Goal: Transaction & Acquisition: Purchase product/service

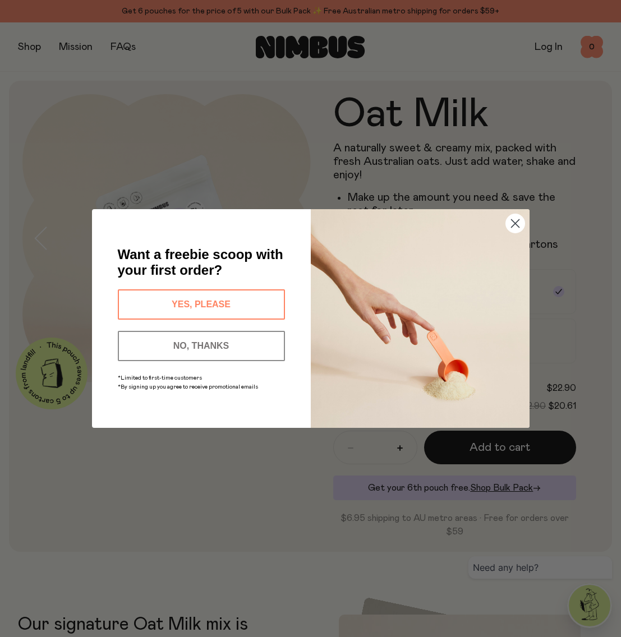
click at [508, 223] on circle "Close dialog" at bounding box center [515, 223] width 19 height 19
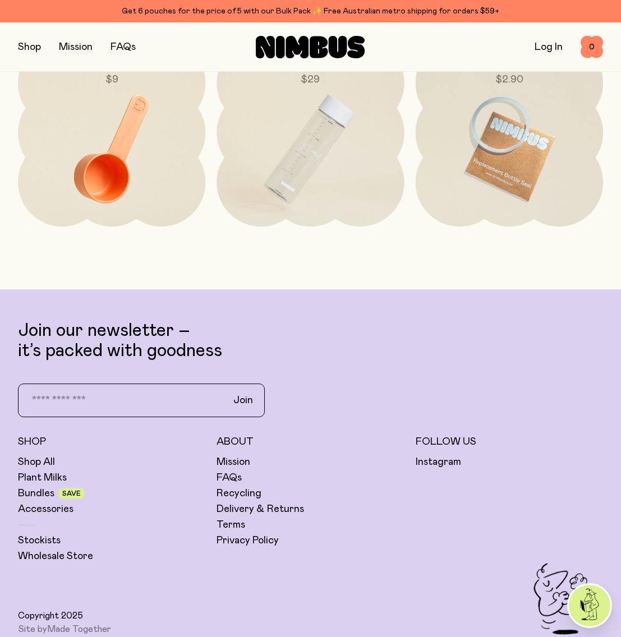
scroll to position [2648, 0]
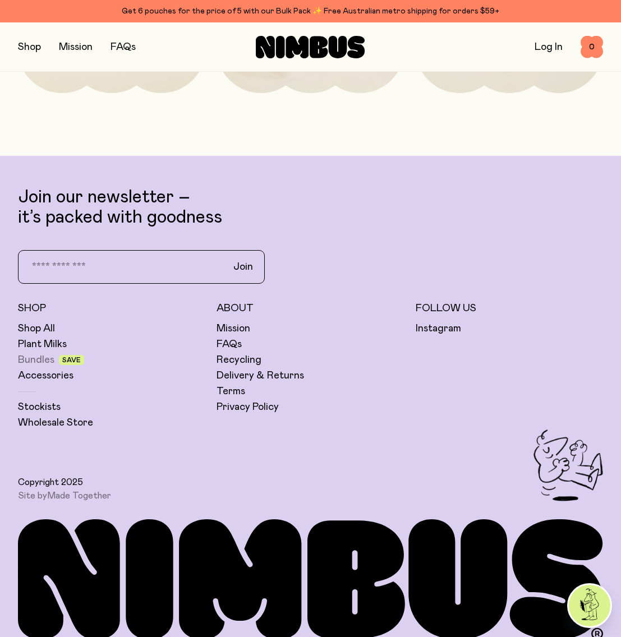
click at [46, 353] on link "Bundles" at bounding box center [36, 359] width 36 height 13
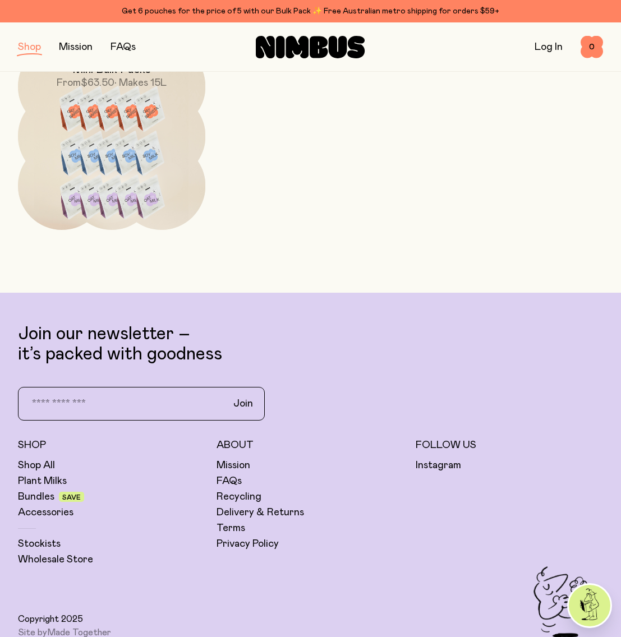
scroll to position [637, 0]
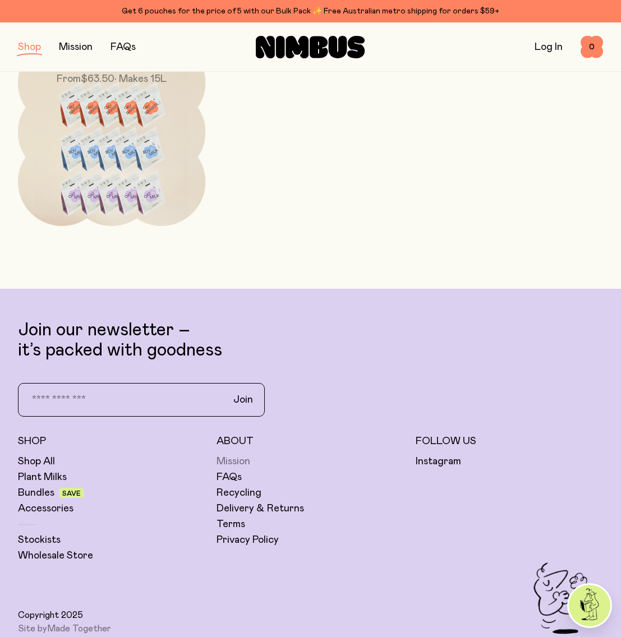
click at [221, 461] on link "Mission" at bounding box center [234, 461] width 34 height 13
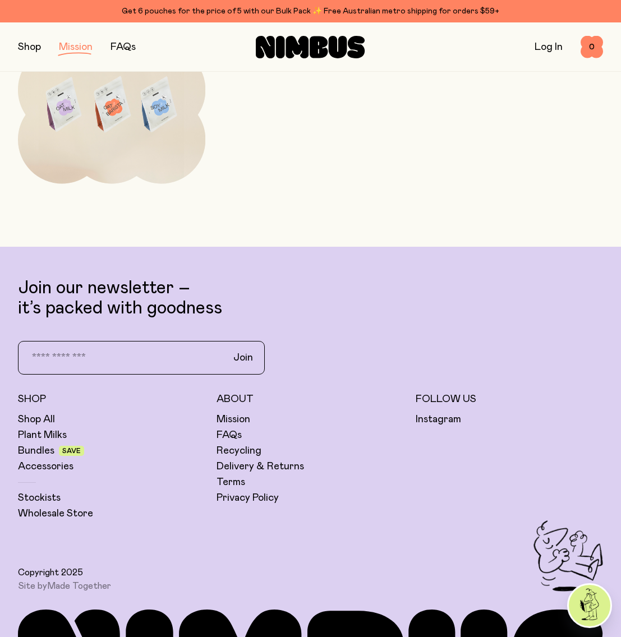
scroll to position [1777, 0]
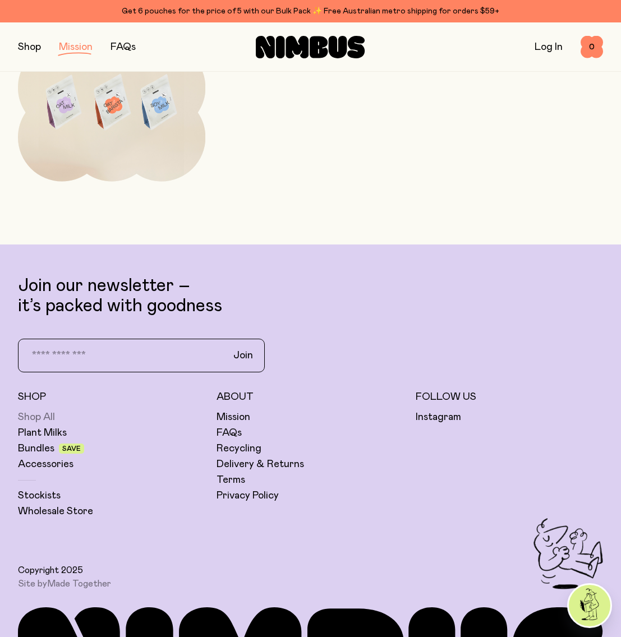
click at [48, 421] on link "Shop All" at bounding box center [36, 417] width 37 height 13
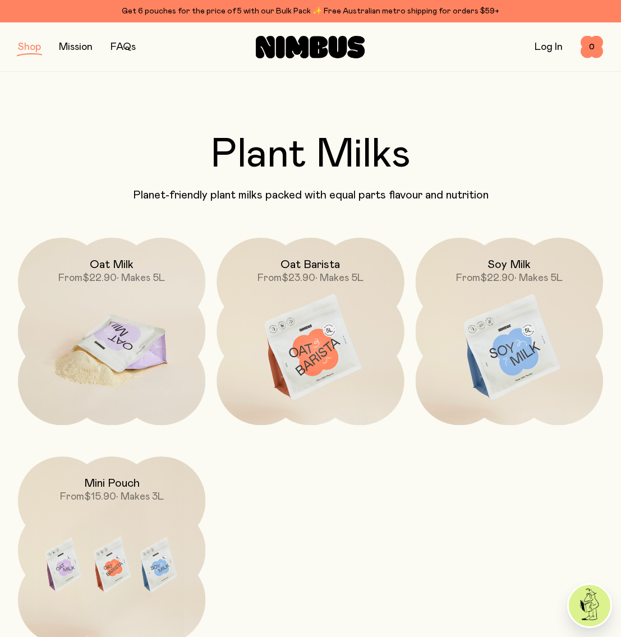
click at [100, 399] on img at bounding box center [111, 348] width 187 height 221
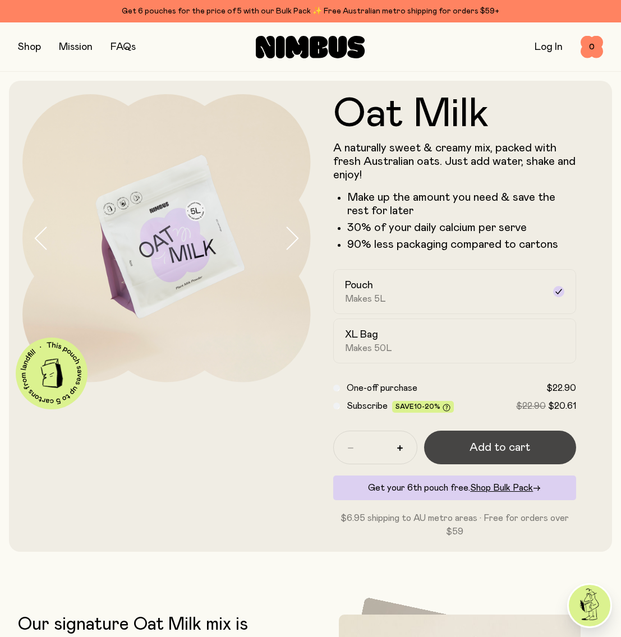
click at [487, 444] on span "Add to cart" at bounding box center [500, 448] width 61 height 16
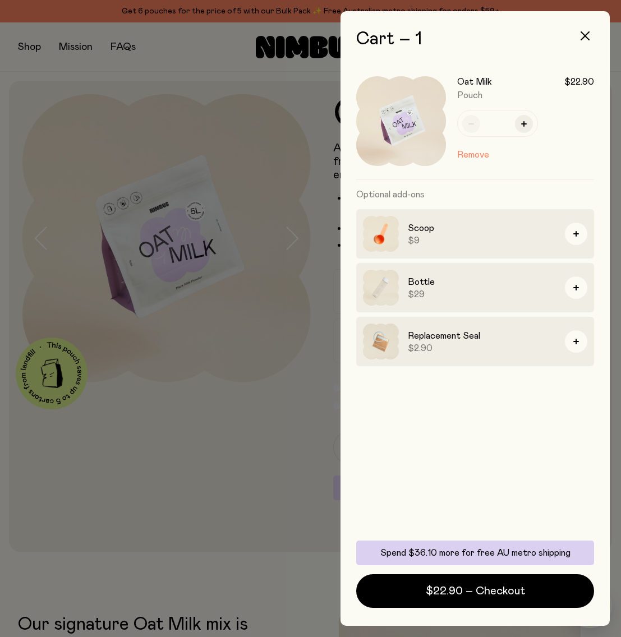
click at [200, 438] on div at bounding box center [310, 318] width 621 height 637
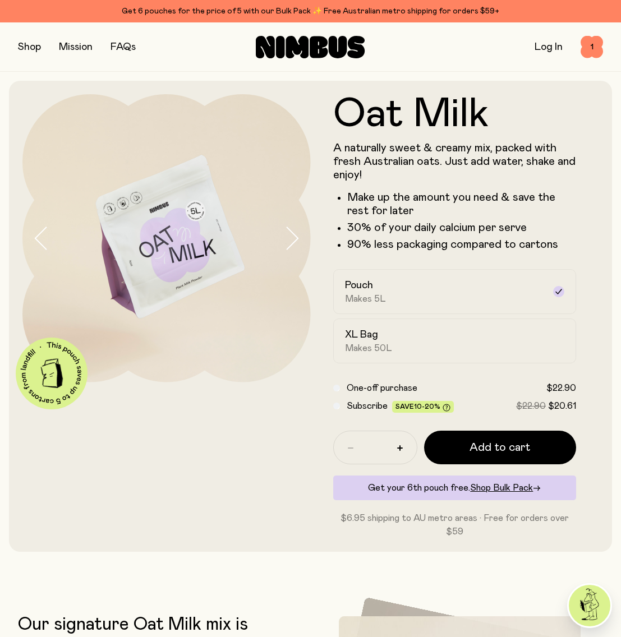
click at [126, 43] on link "FAQs" at bounding box center [123, 47] width 25 height 10
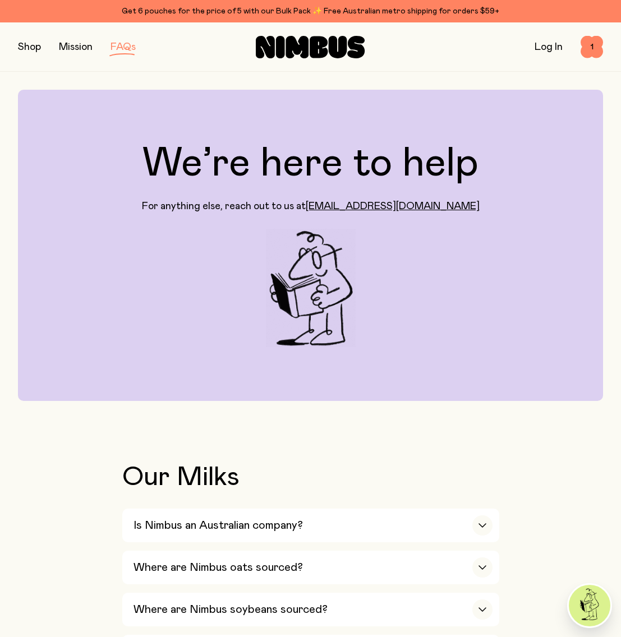
click at [30, 45] on button "button" at bounding box center [29, 47] width 23 height 16
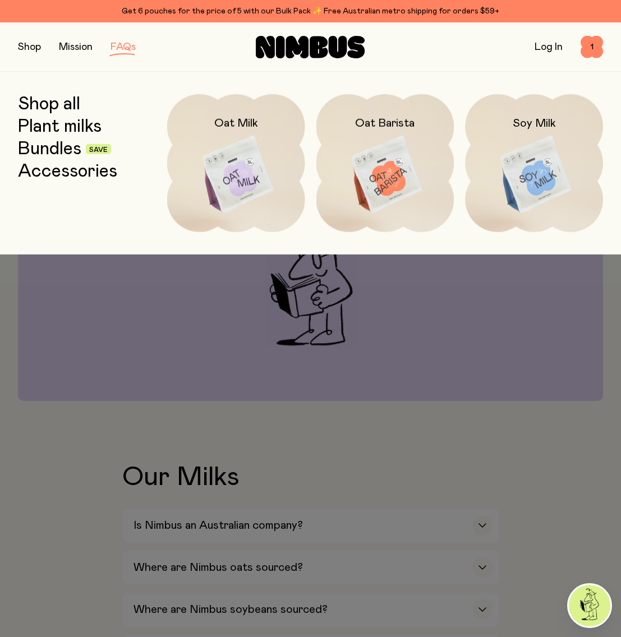
click at [59, 95] on link "Shop all" at bounding box center [49, 104] width 62 height 20
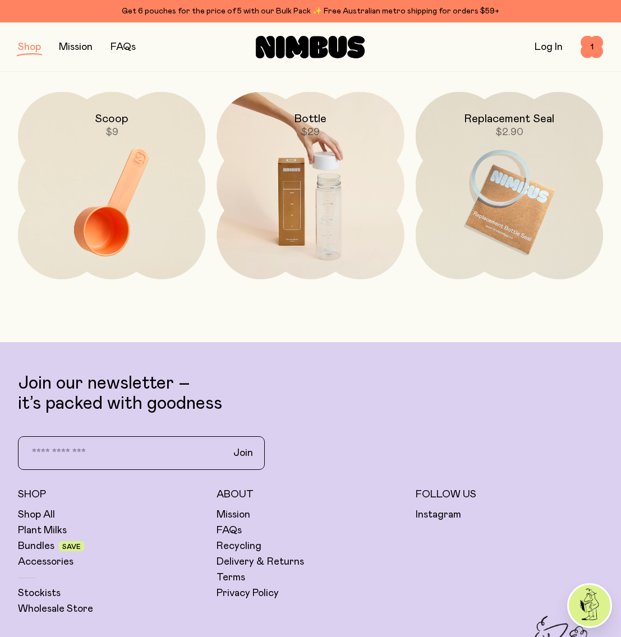
scroll to position [1496, 0]
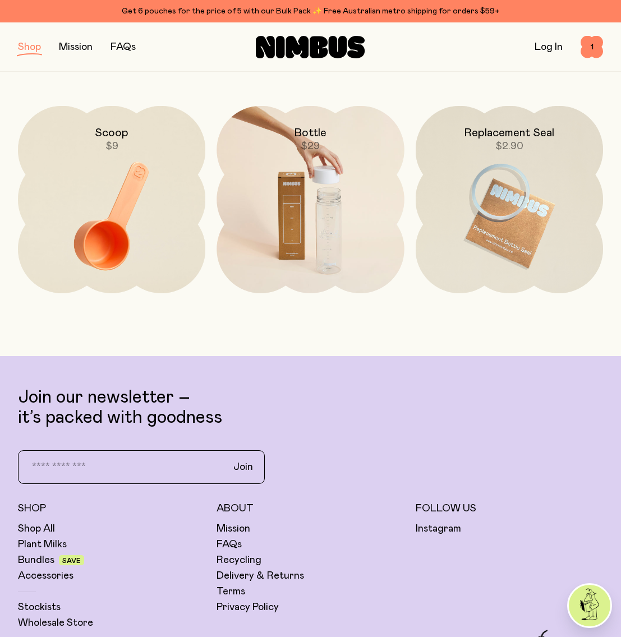
click at [330, 213] on img at bounding box center [310, 216] width 187 height 221
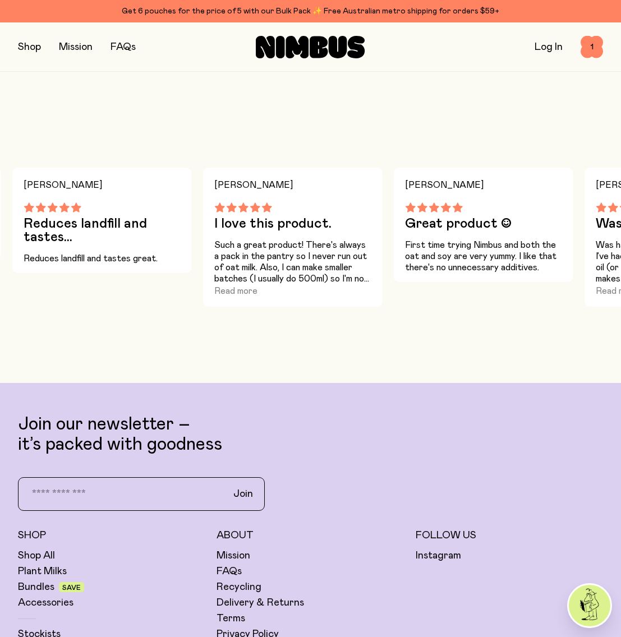
scroll to position [350, 0]
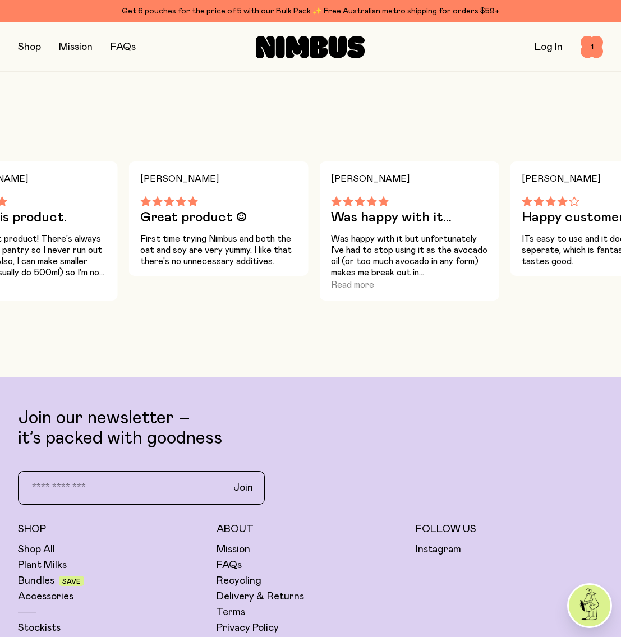
click at [33, 48] on button "button" at bounding box center [29, 47] width 23 height 16
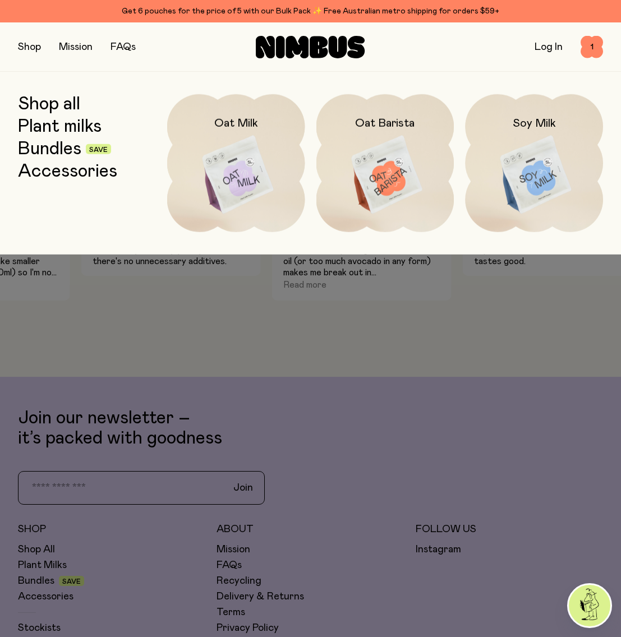
click at [46, 92] on div "Shop all Plant milks Bundles Save Accessories Oat Milk Oat Barista Soy Milk" at bounding box center [310, 163] width 621 height 183
click at [44, 97] on link "Shop all" at bounding box center [49, 104] width 62 height 20
